Goal: Task Accomplishment & Management: Complete application form

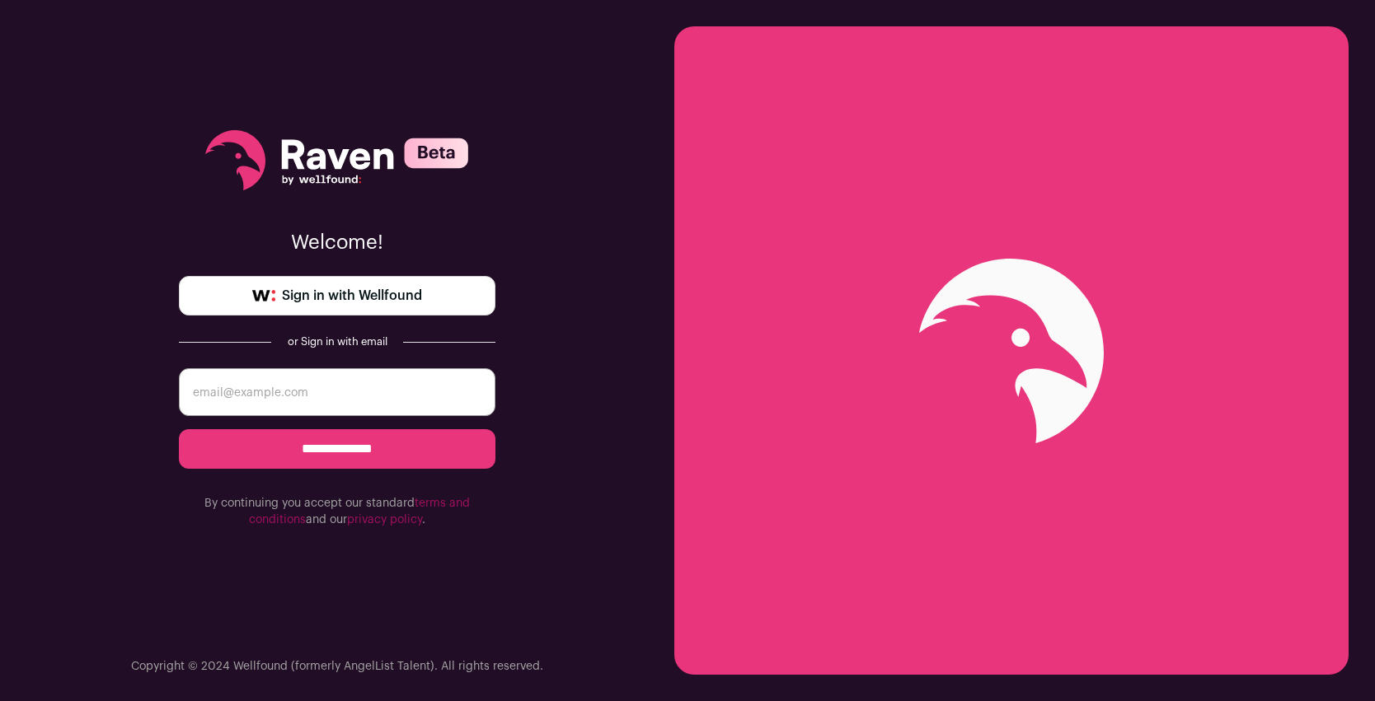
click at [384, 391] on input "email" at bounding box center [337, 392] width 316 height 48
type input "ishmedov1@gmail.com"
click at [179, 429] on input "**********" at bounding box center [337, 449] width 316 height 40
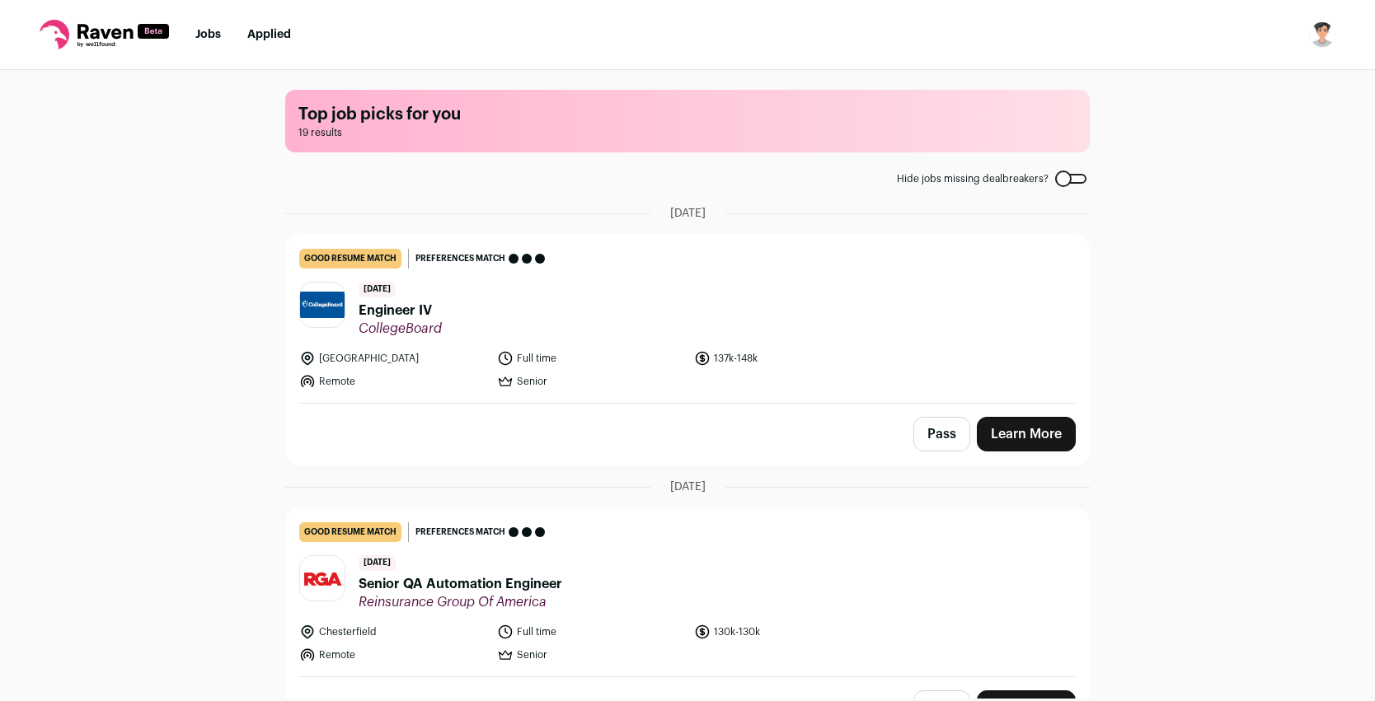
click at [326, 305] on img at bounding box center [322, 305] width 45 height 26
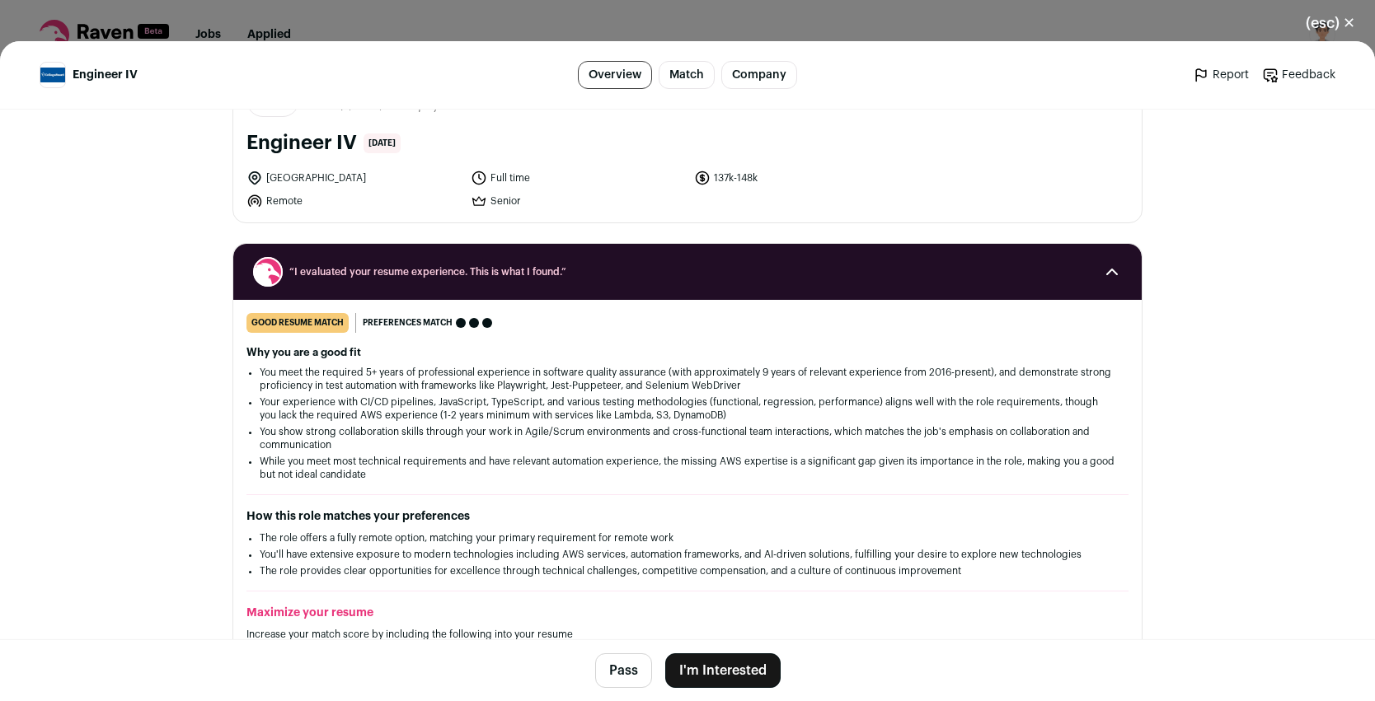
scroll to position [114, 0]
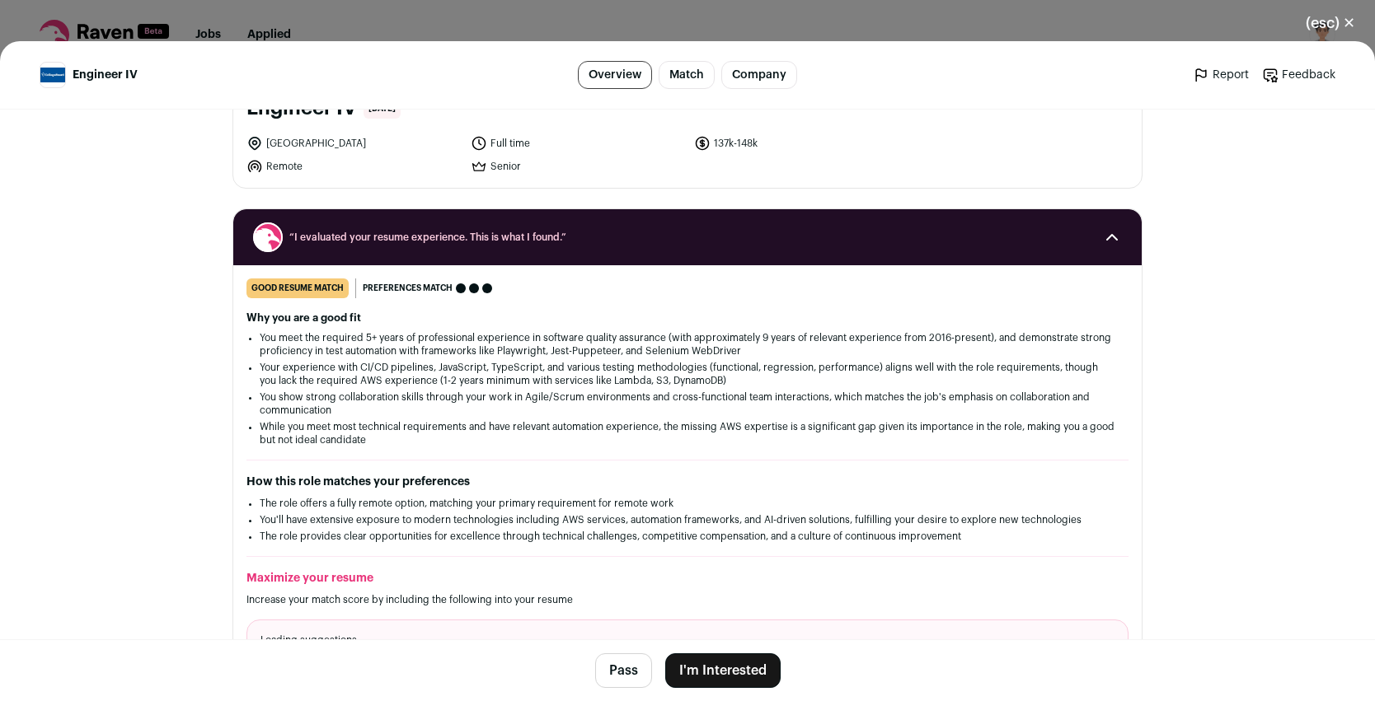
click at [731, 666] on button "I'm Interested" at bounding box center [722, 671] width 115 height 35
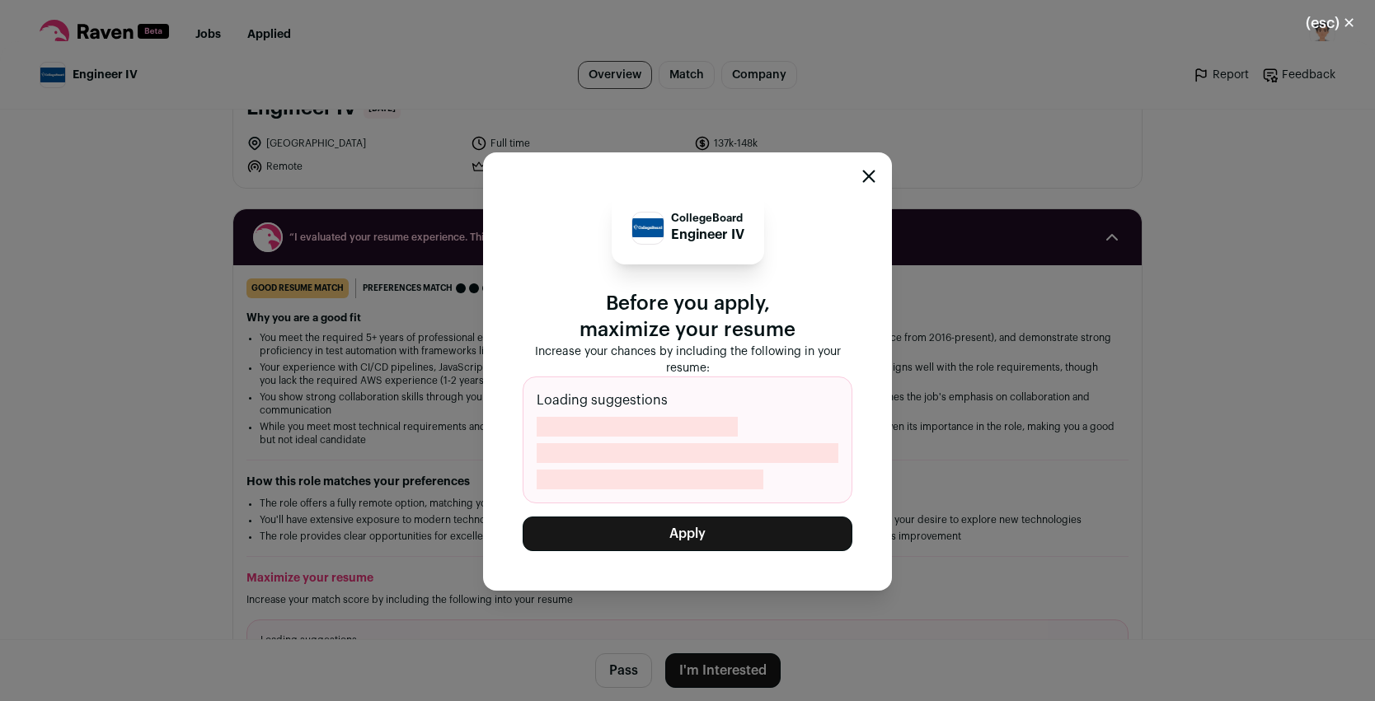
click at [751, 551] on div "CollegeBoard Engineer IV Before you apply, maximize your resume Increase your c…" at bounding box center [687, 371] width 409 height 438
click at [752, 538] on button "Apply" at bounding box center [688, 534] width 330 height 35
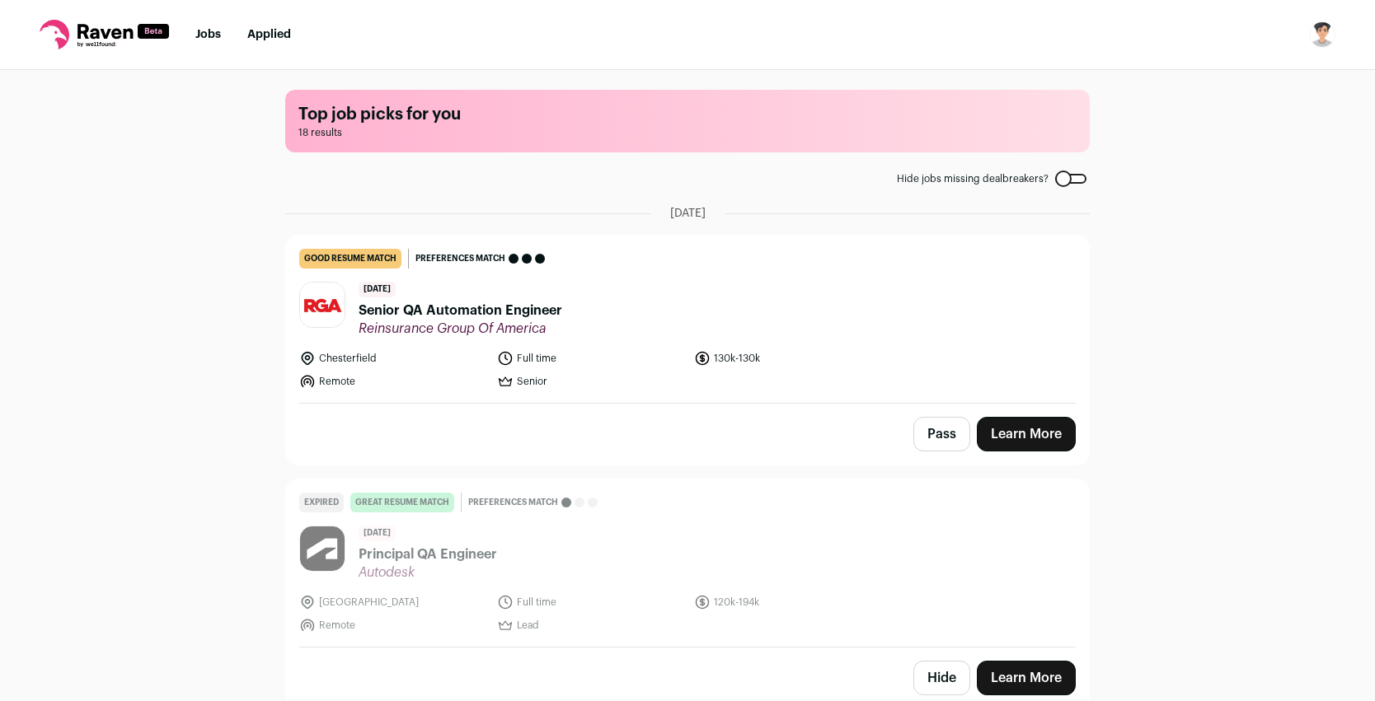
click at [490, 302] on span "Senior QA Automation Engineer" at bounding box center [461, 311] width 204 height 20
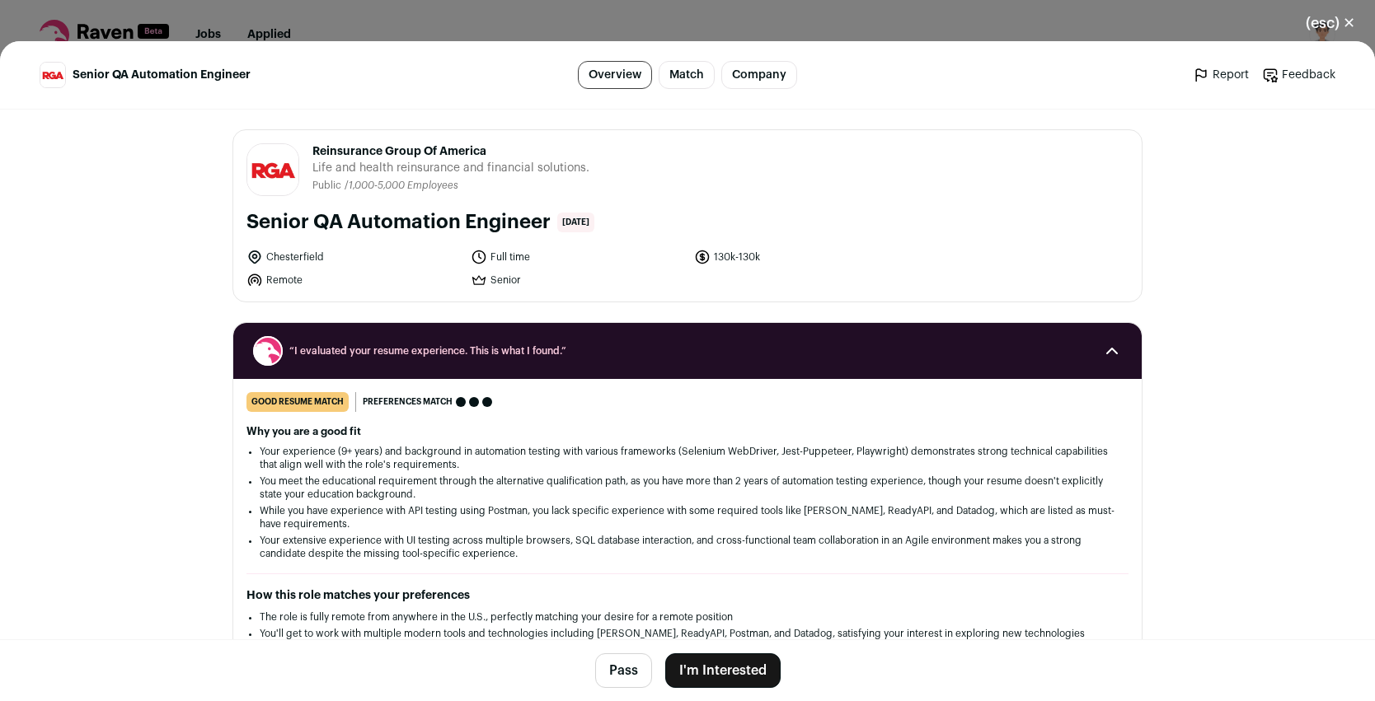
click at [744, 676] on button "I'm Interested" at bounding box center [722, 671] width 115 height 35
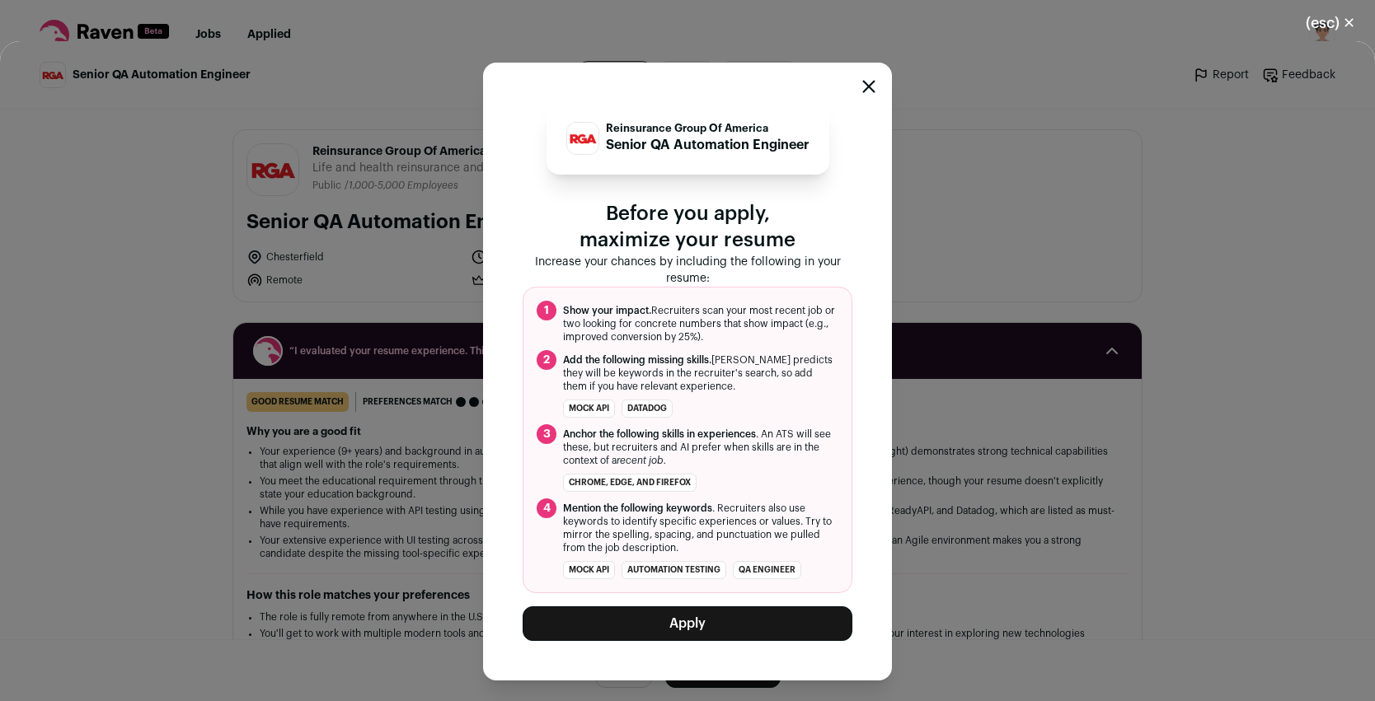
click at [743, 621] on button "Apply" at bounding box center [688, 624] width 330 height 35
